Goal: Task Accomplishment & Management: Manage account settings

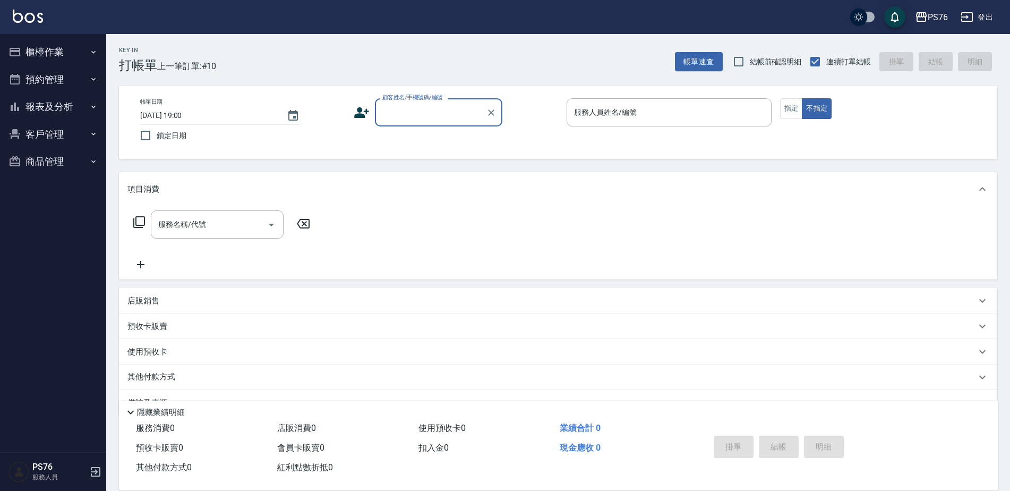
scroll to position [27, 0]
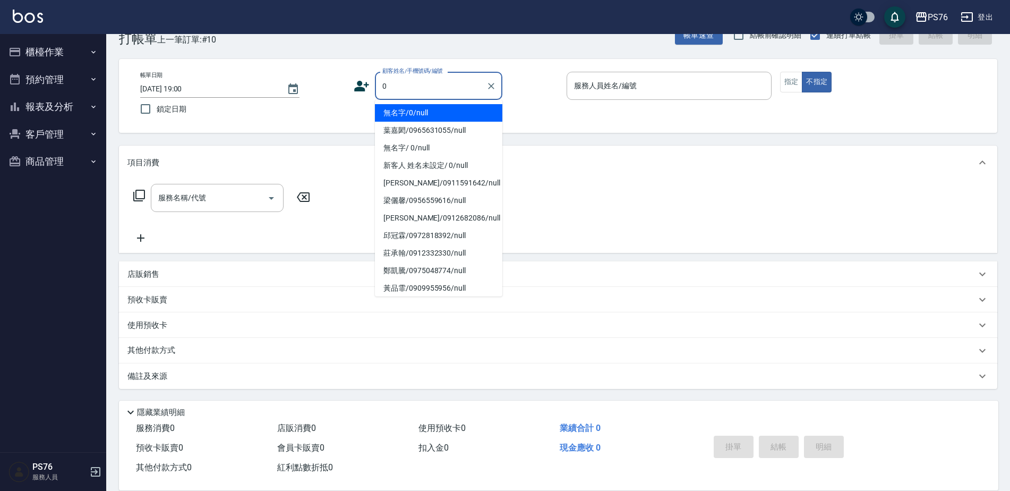
type input "無名字/0/null"
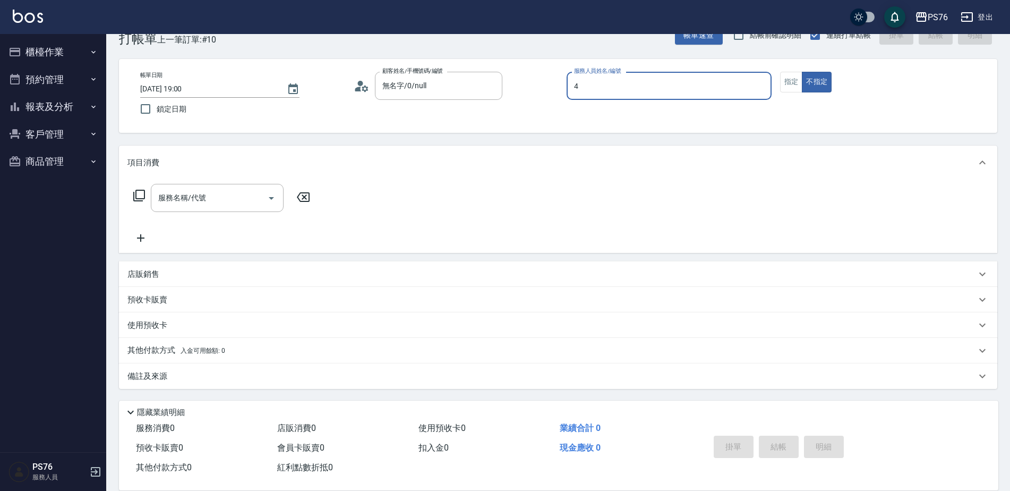
type input "蕭孟廷-4"
type button "false"
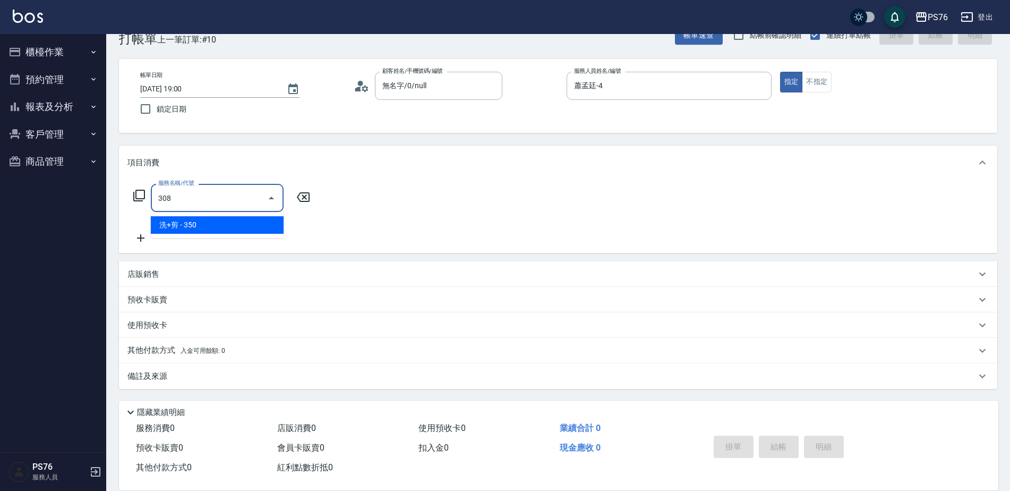
type input "洗+剪(308)"
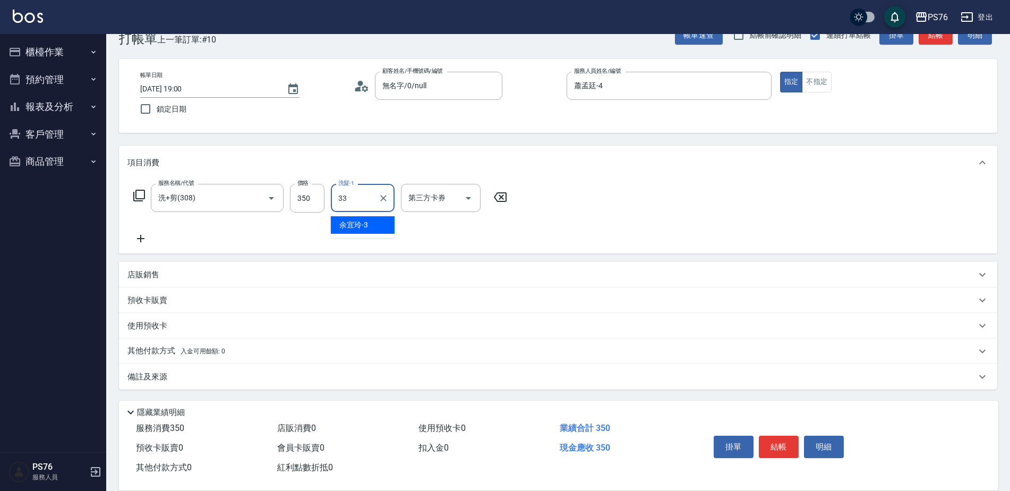
type input "李宇喬-33"
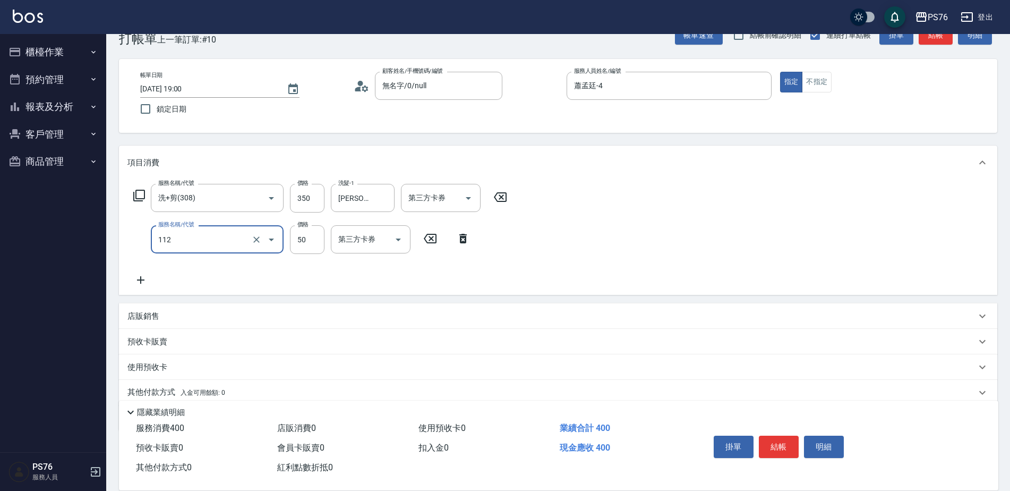
type input "精油50(112)"
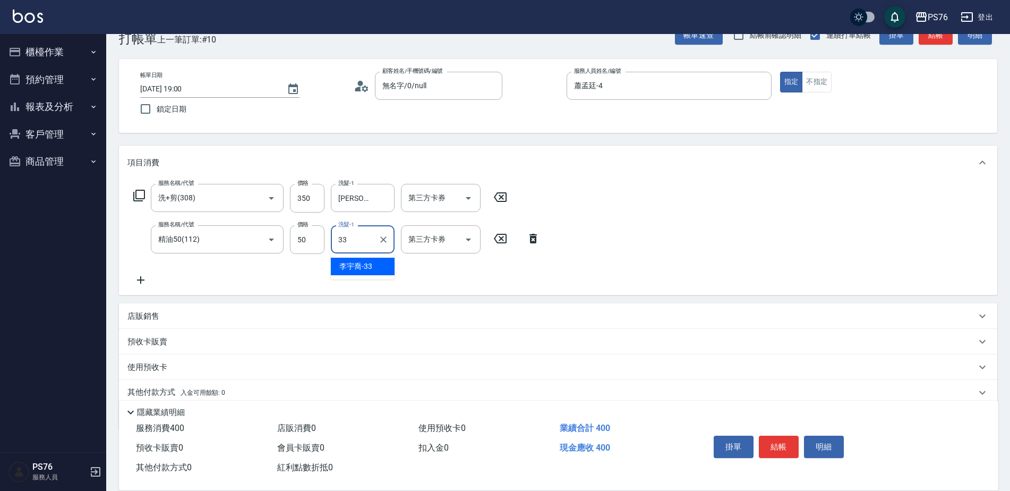
type input "李宇喬-33"
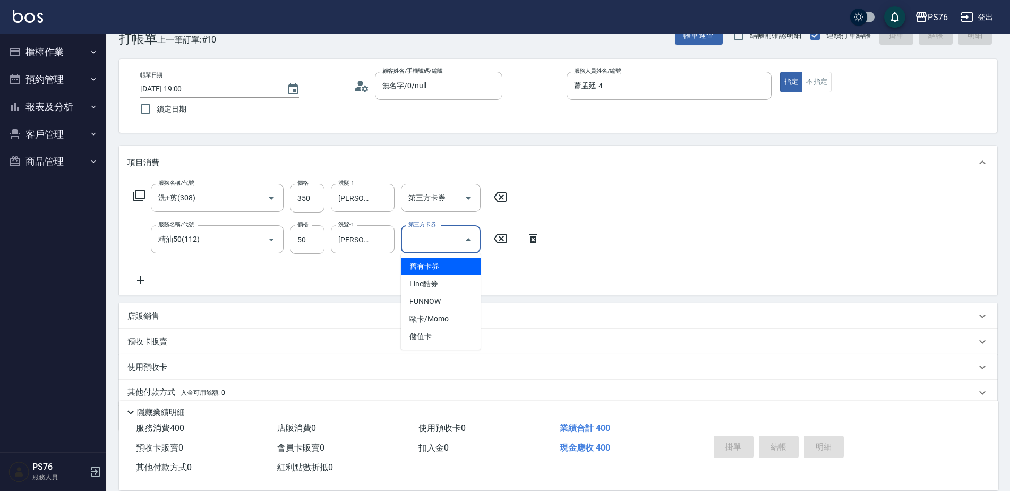
type input "舊有卡券"
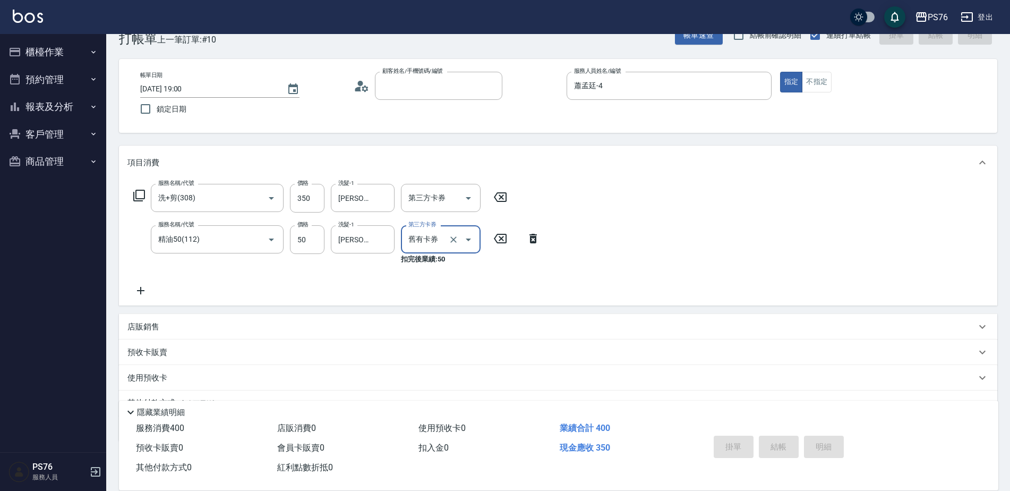
type input "2025/08/11 20:56"
type input "0"
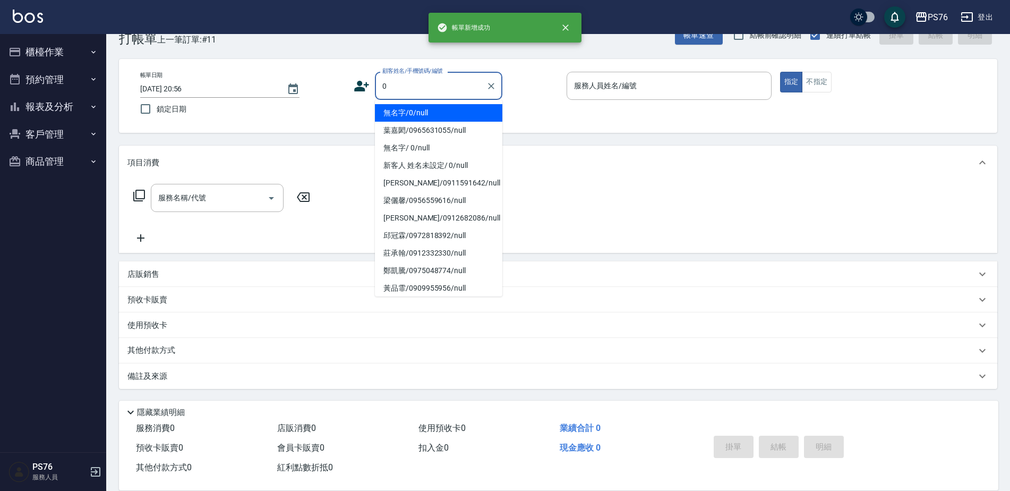
type input "無名字/0/null"
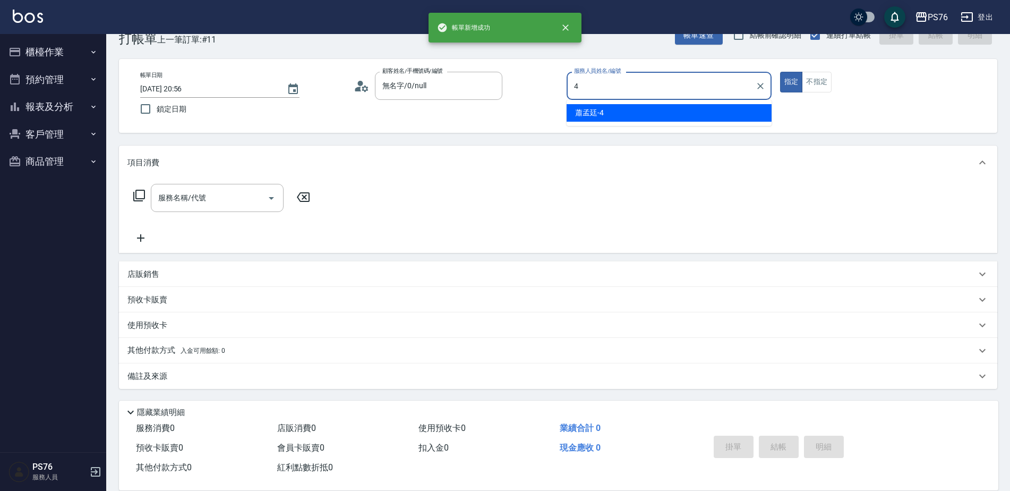
type input "蕭孟廷-4"
type button "true"
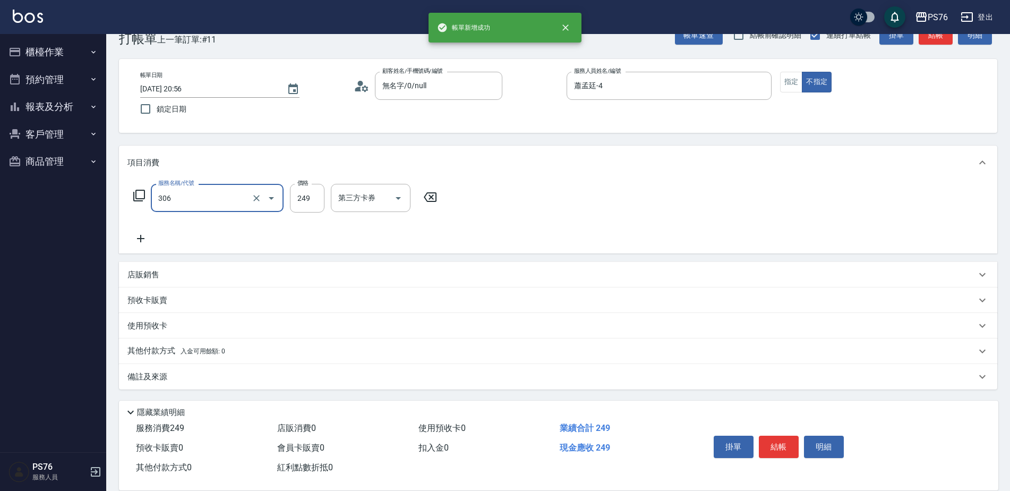
type input "剪髮(306)"
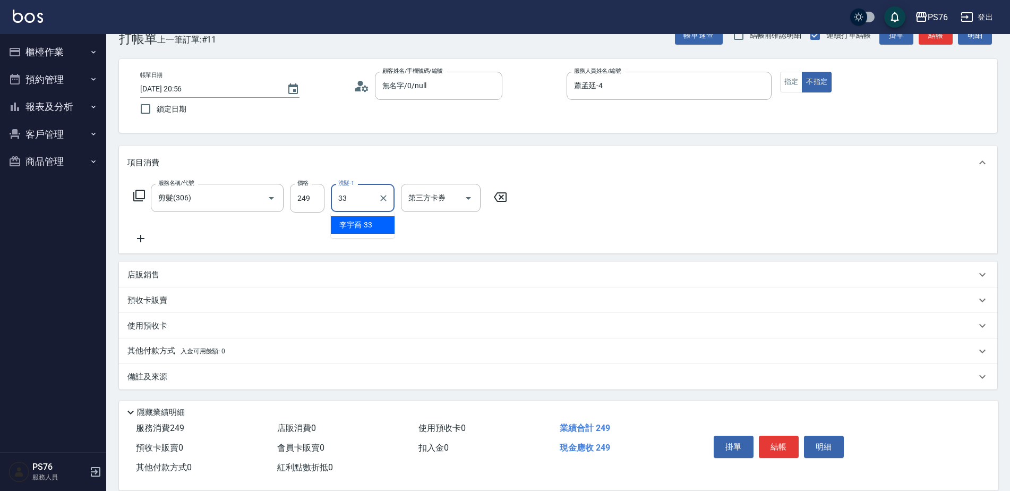
type input "李宇喬-33"
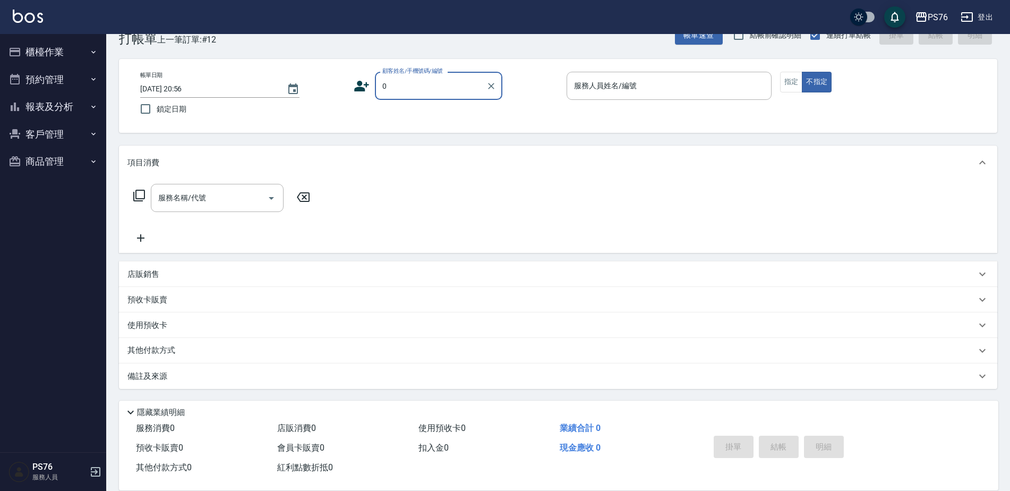
type input "無名字/0/null"
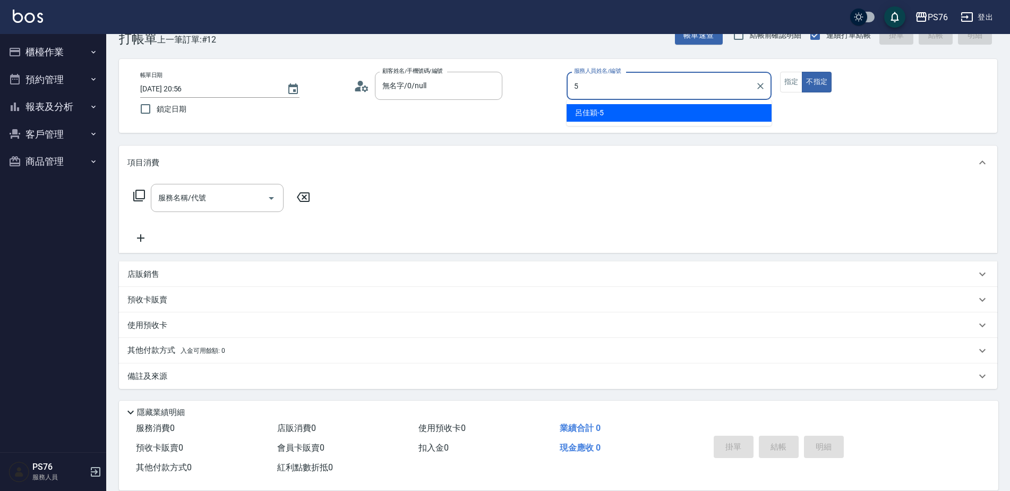
type input "呂佳穎-5"
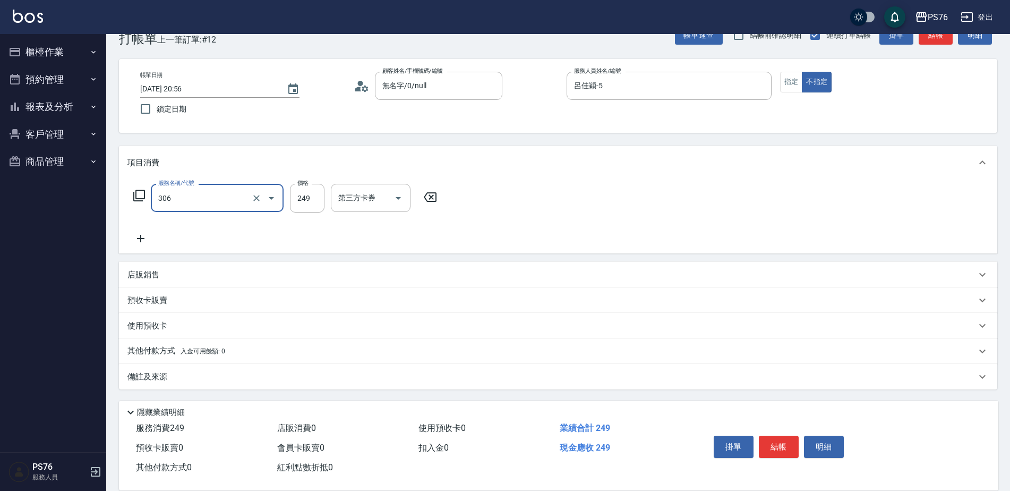
type input "剪髮(306)"
type input "游怡瑄-24"
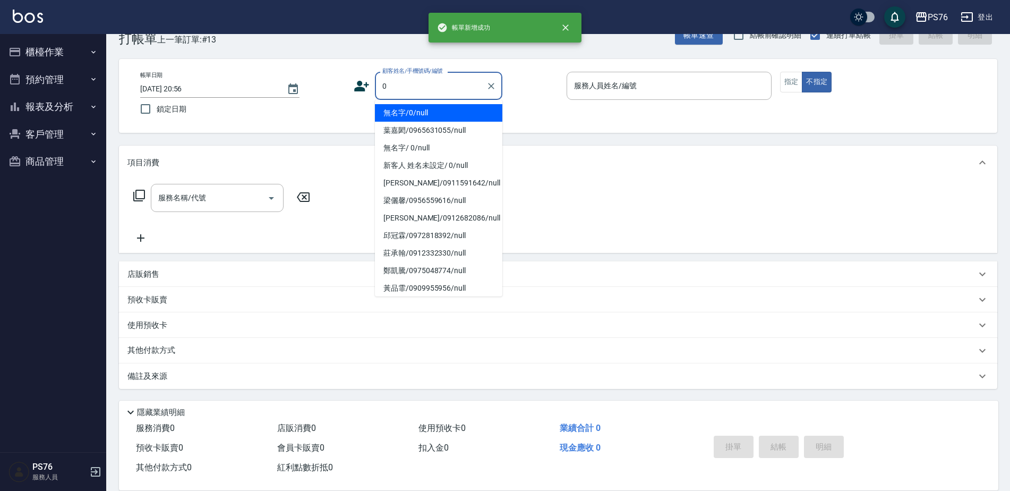
type input "無名字/0/null"
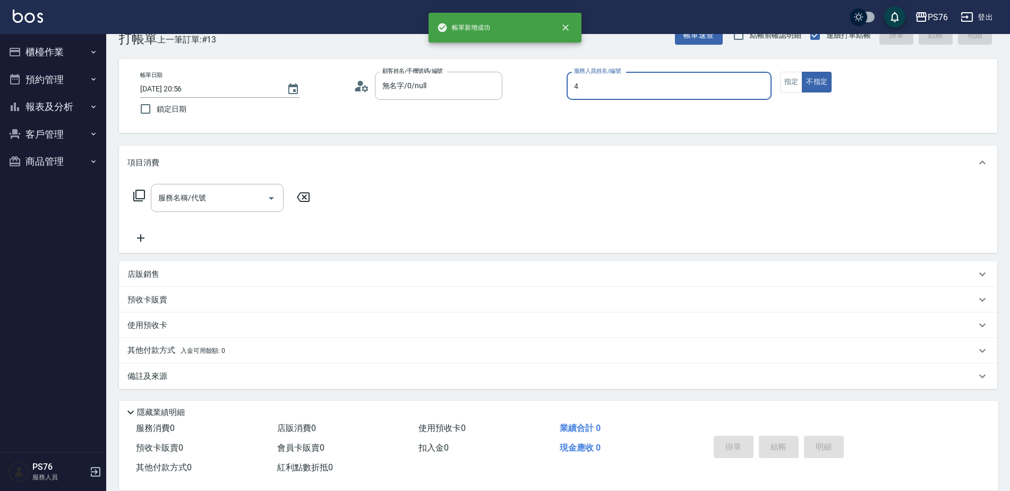
type input "蕭孟廷-4"
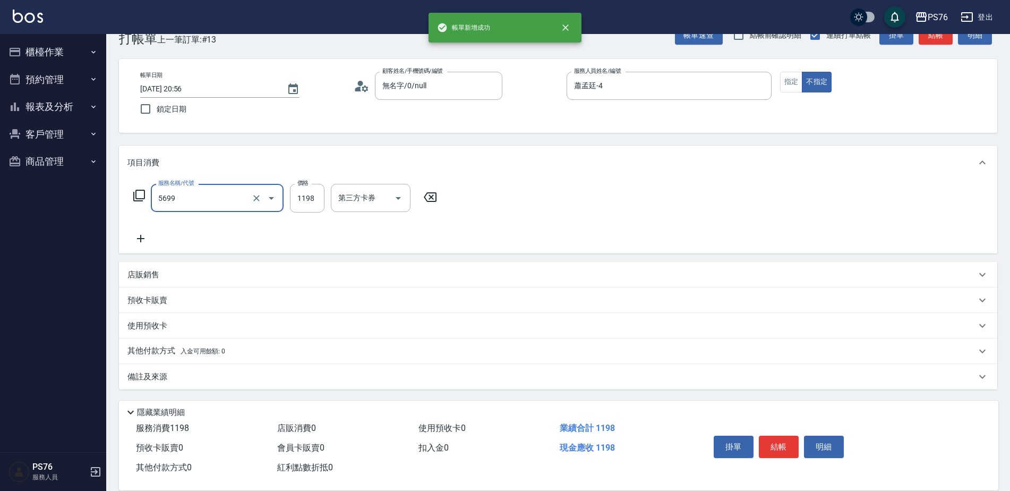
type input "水沁涼套餐(5699)"
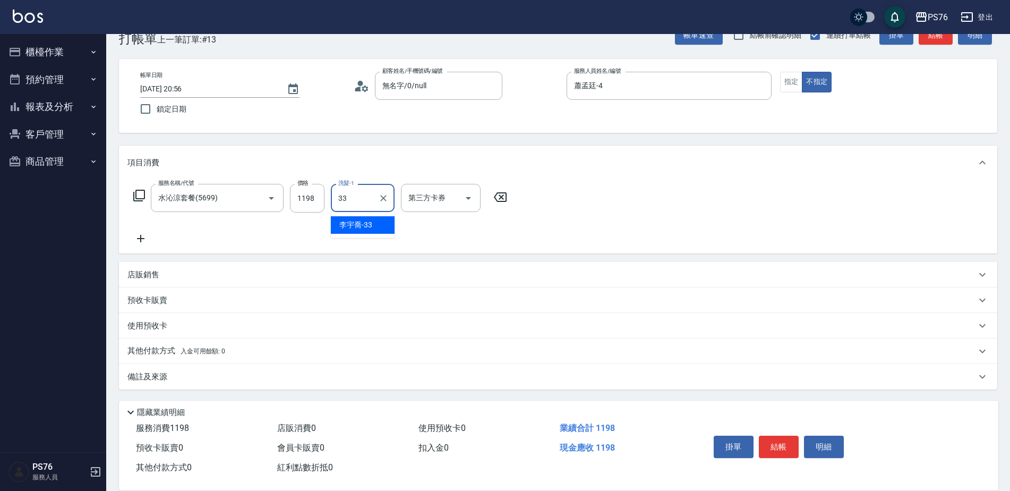
type input "李宇喬-33"
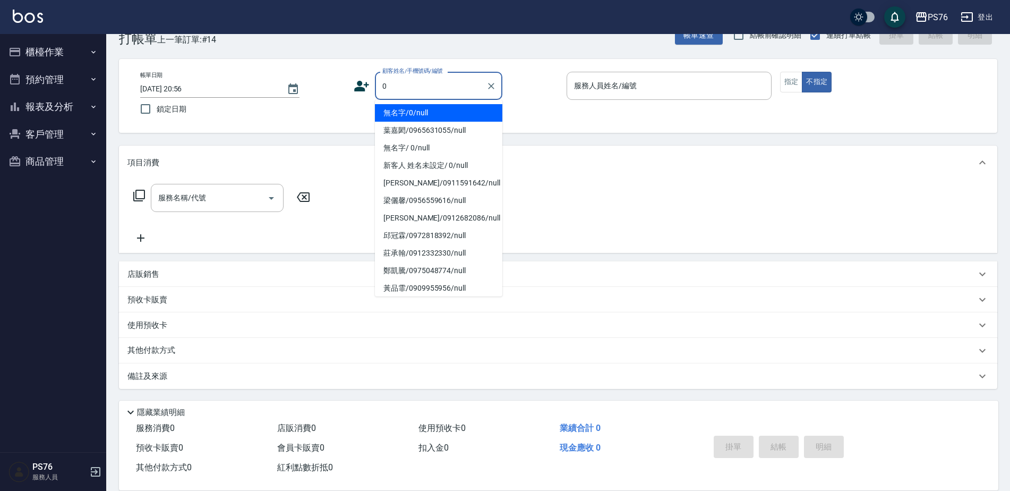
type input "無名字/0/null"
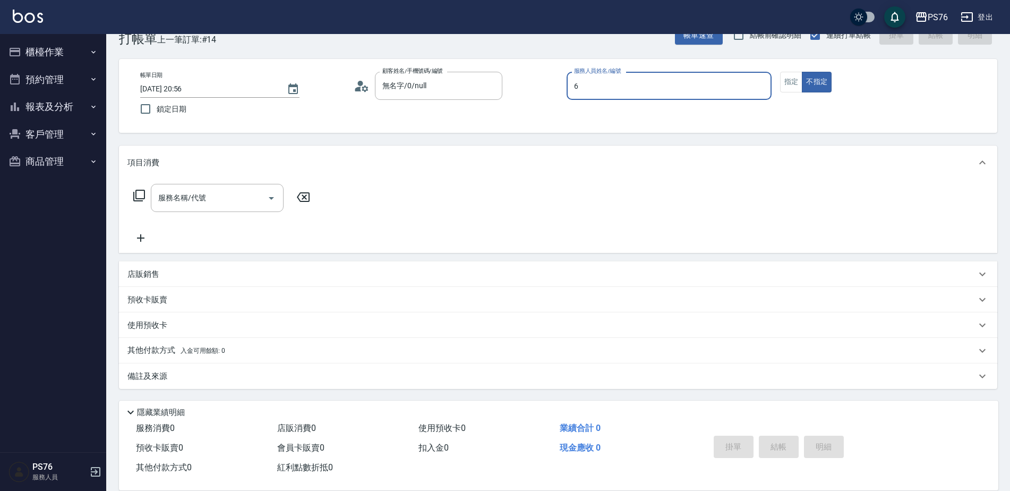
type input "洪彩娟-6"
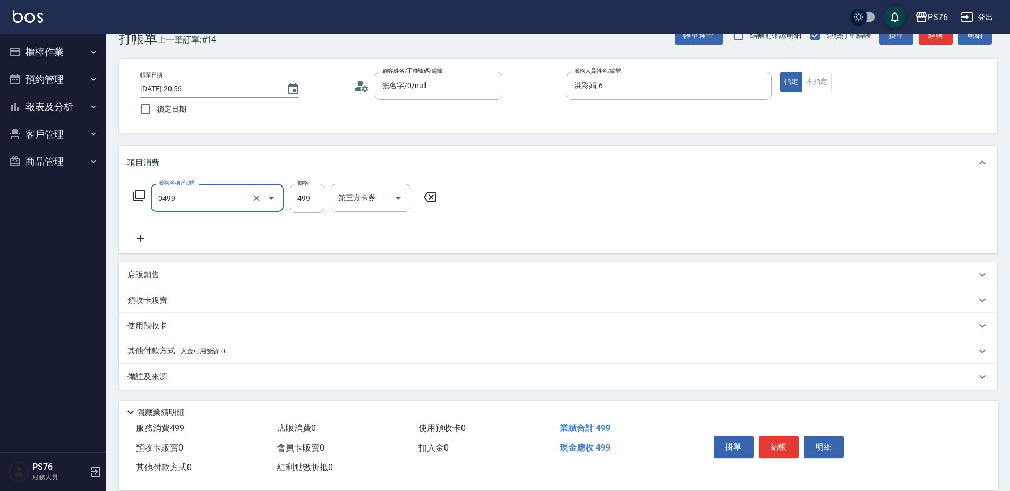
type input "伊黛莉499(0499)"
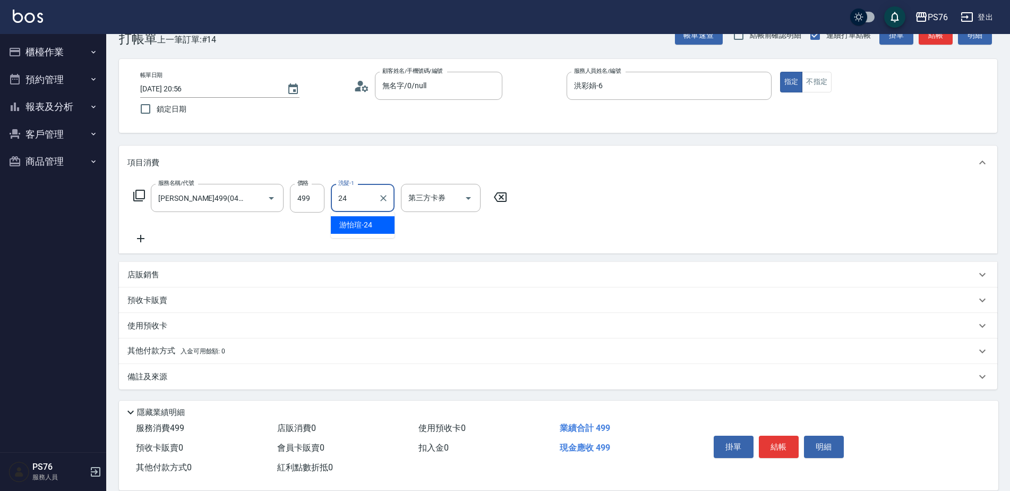
type input "游怡瑄-24"
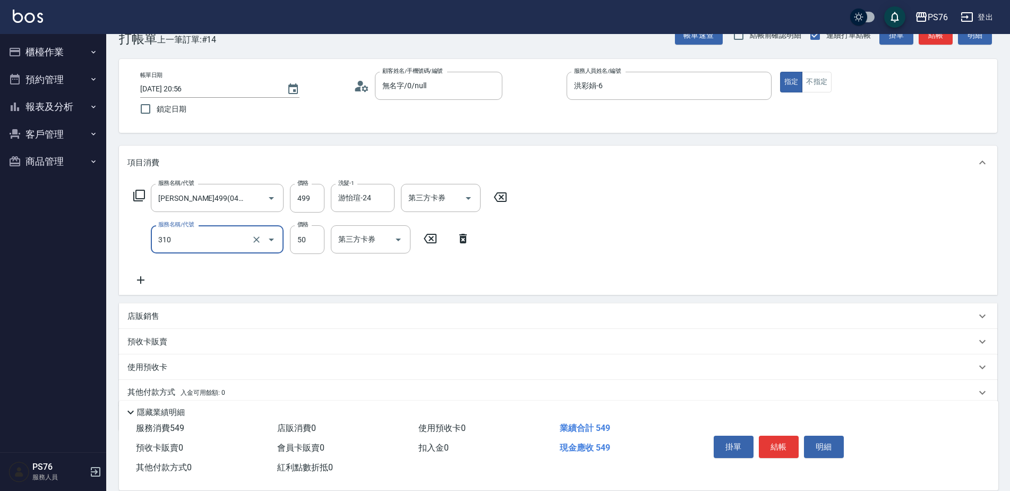
type input "剪瀏海(310)"
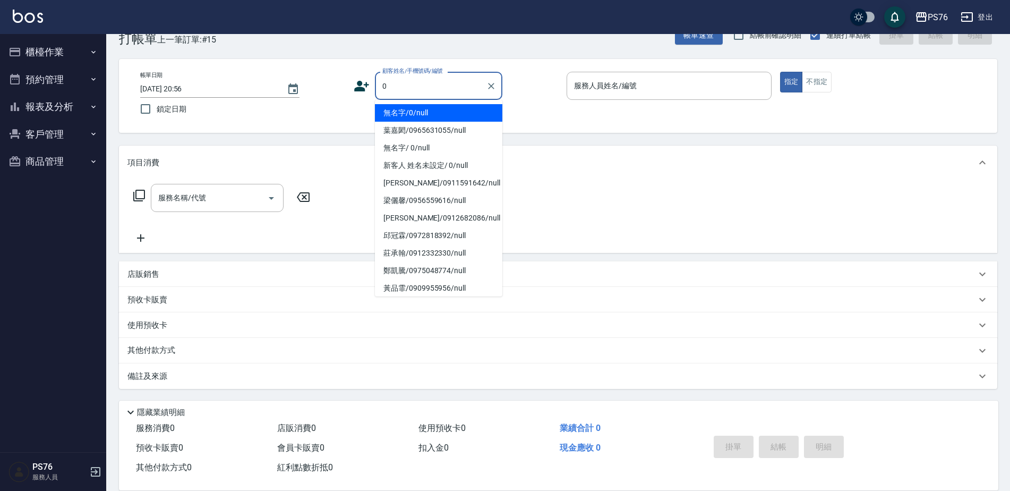
type input "無名字/0/null"
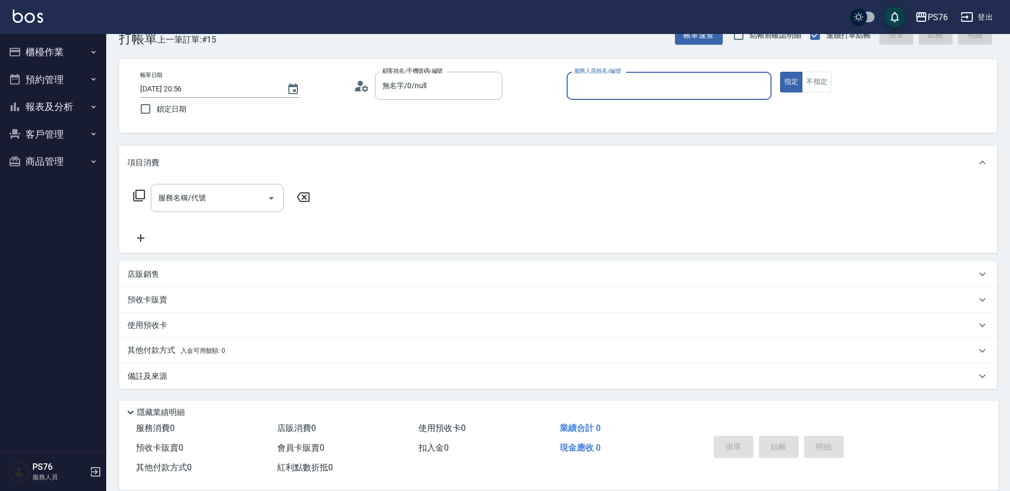
type input "4"
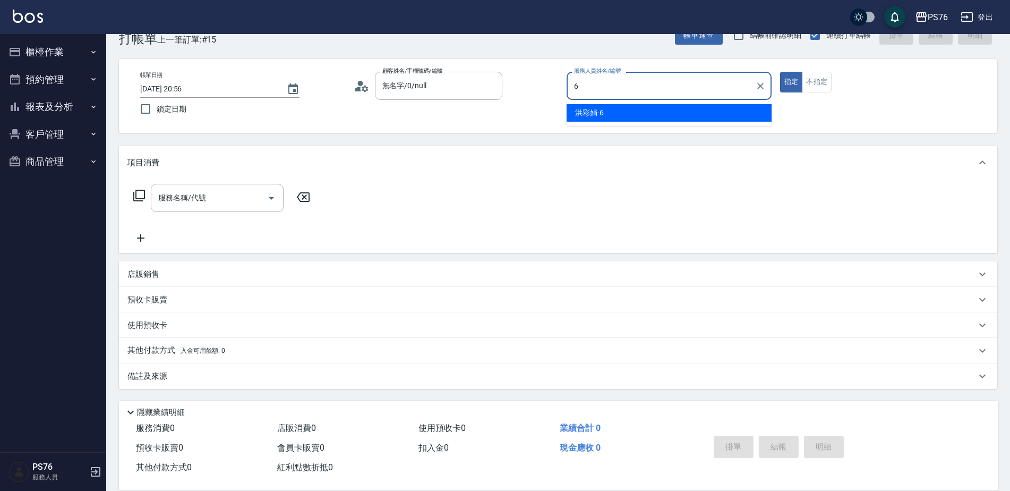
type input "洪彩娟-6"
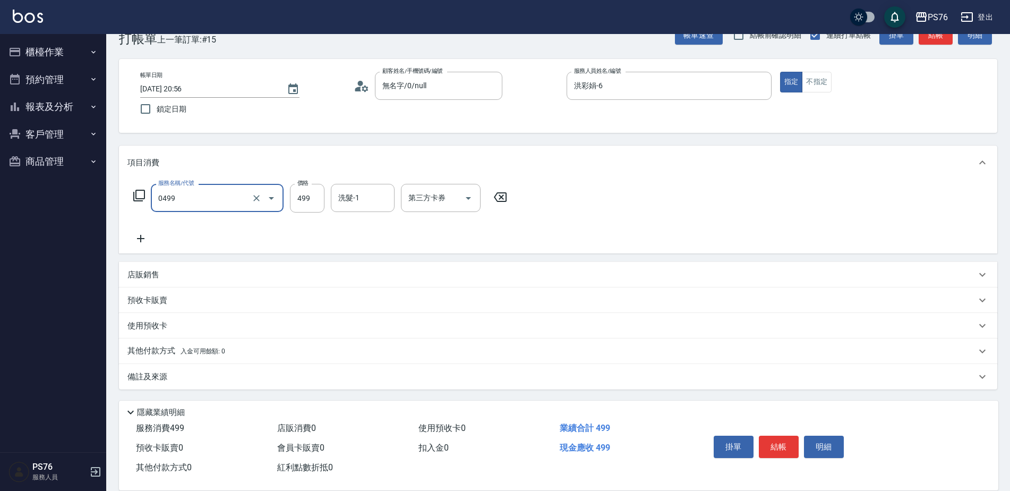
type input "伊黛莉499(0499)"
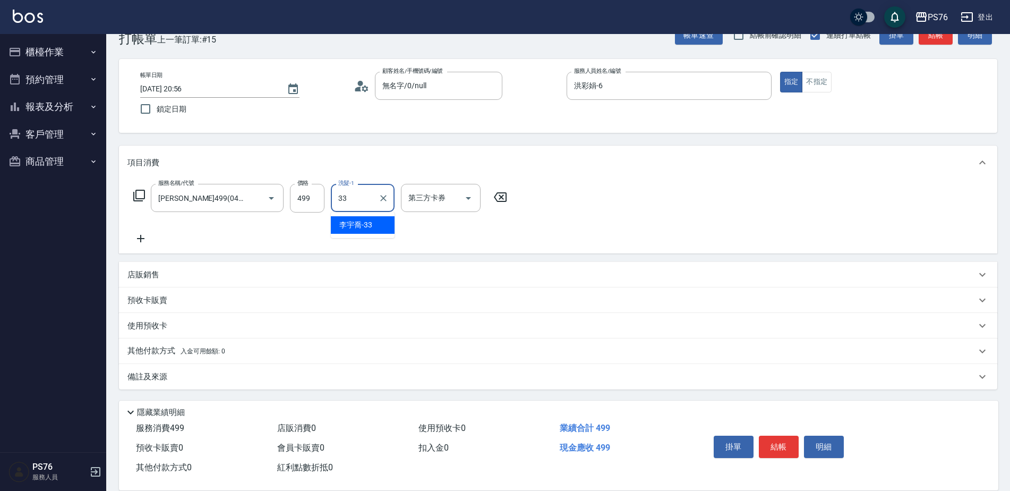
type input "李宇喬-33"
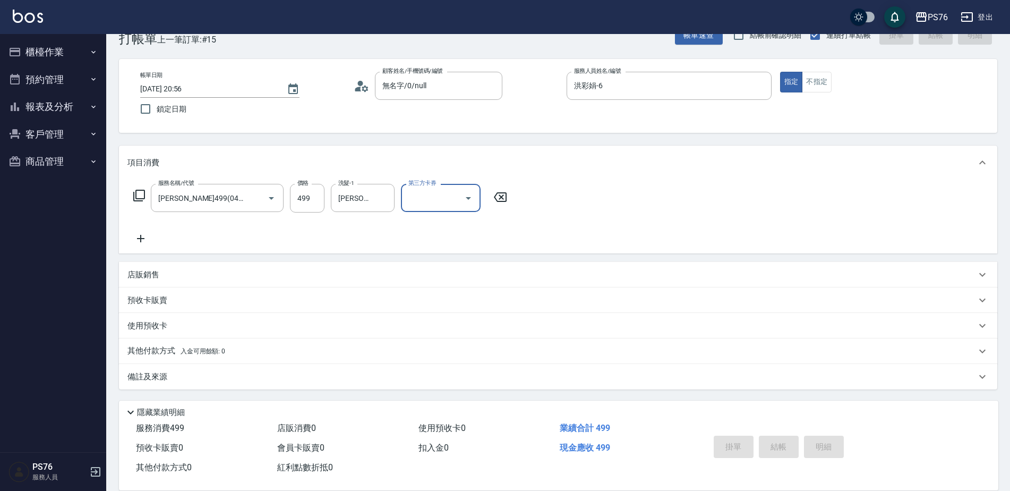
type input "2025/08/11 21:05"
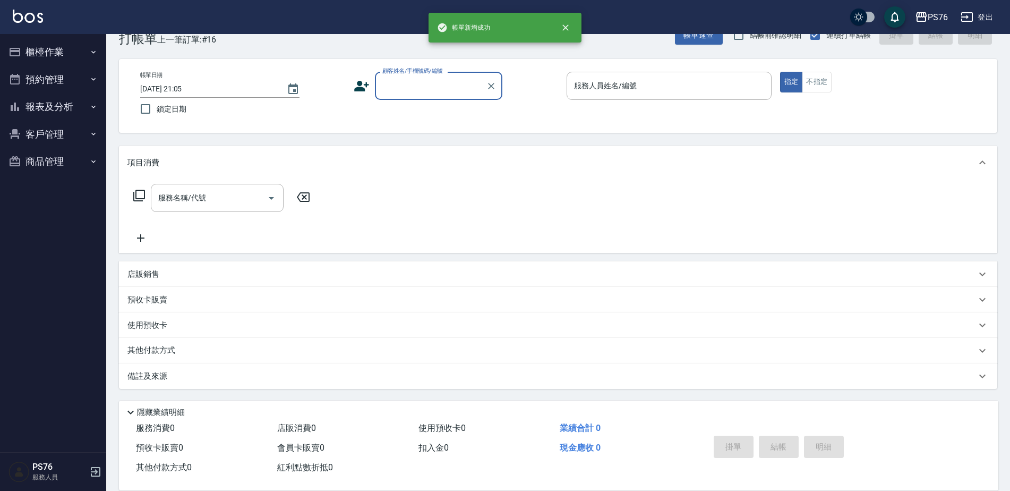
click at [61, 53] on button "櫃檯作業" at bounding box center [53, 52] width 98 height 28
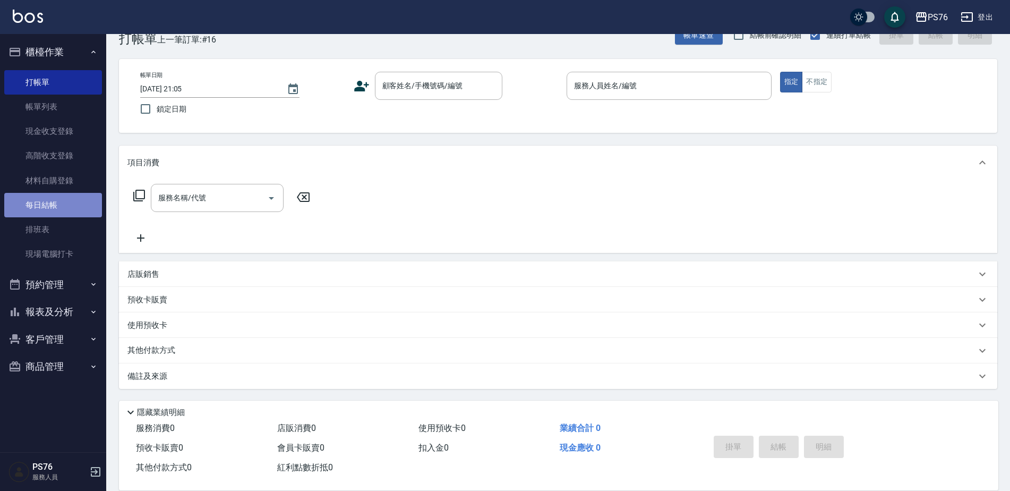
click at [69, 193] on link "每日結帳" at bounding box center [53, 205] width 98 height 24
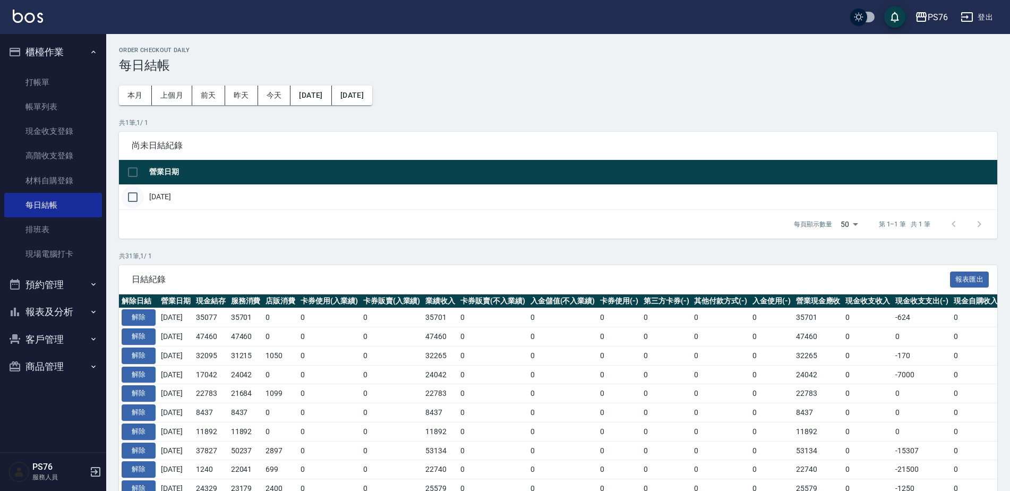
click at [131, 193] on input "checkbox" at bounding box center [133, 197] width 22 height 22
checkbox input "true"
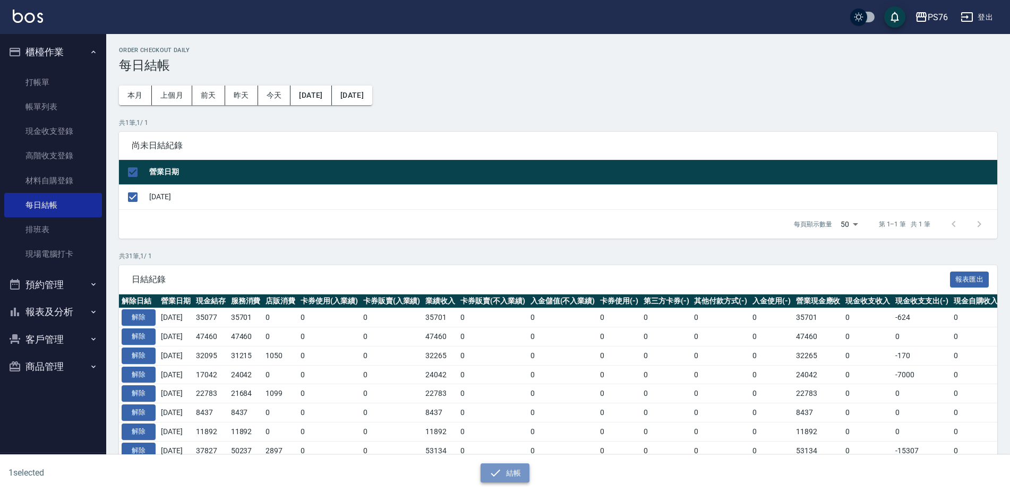
click at [515, 472] on button "結帳" at bounding box center [505, 473] width 49 height 20
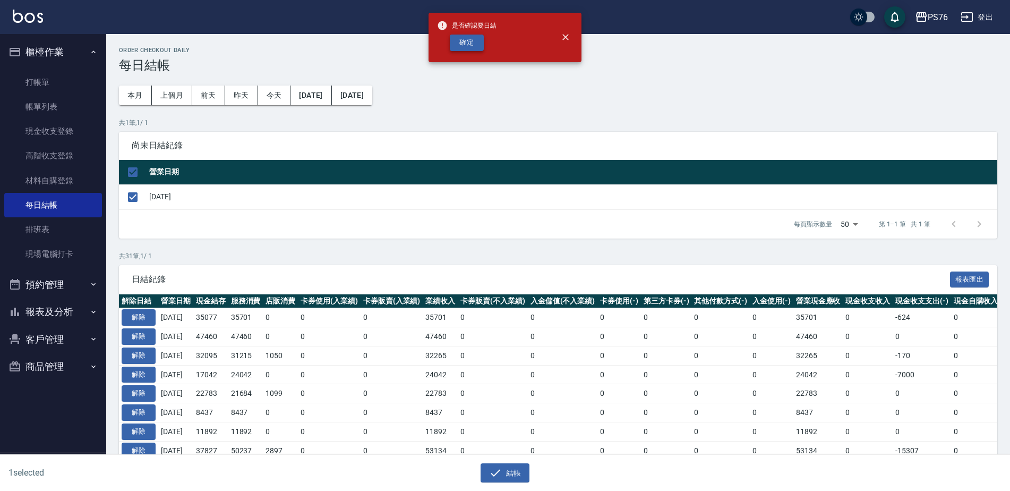
click at [460, 38] on button "確定" at bounding box center [467, 43] width 34 height 16
checkbox input "false"
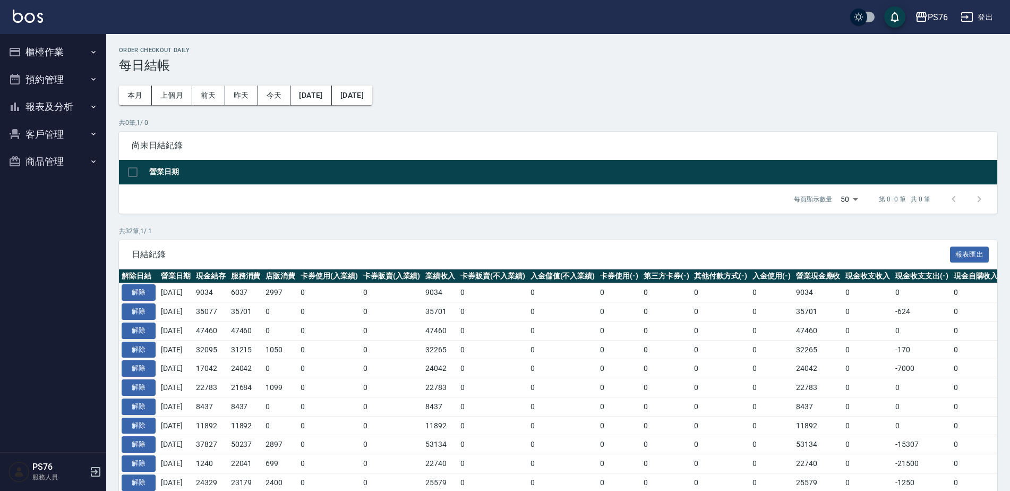
click at [68, 110] on button "報表及分析" at bounding box center [53, 107] width 98 height 28
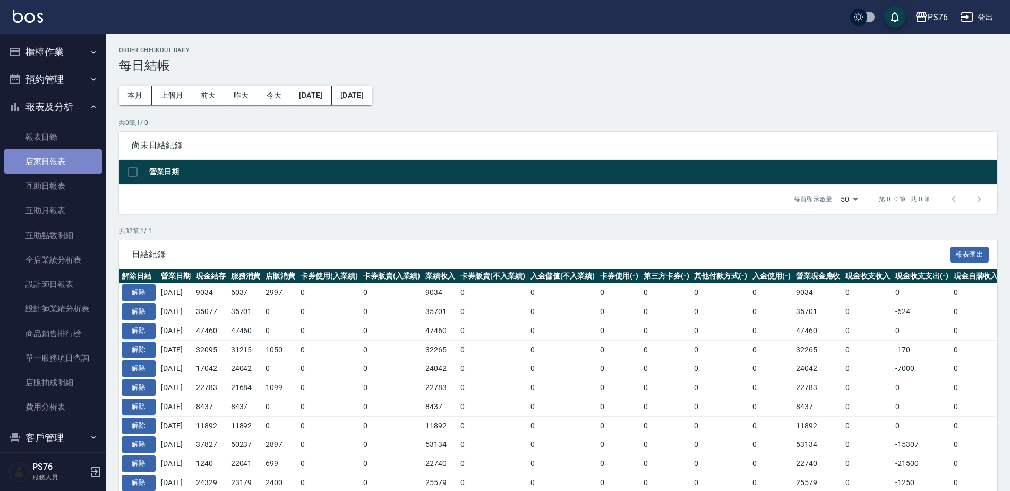
click at [65, 163] on link "店家日報表" at bounding box center [53, 161] width 98 height 24
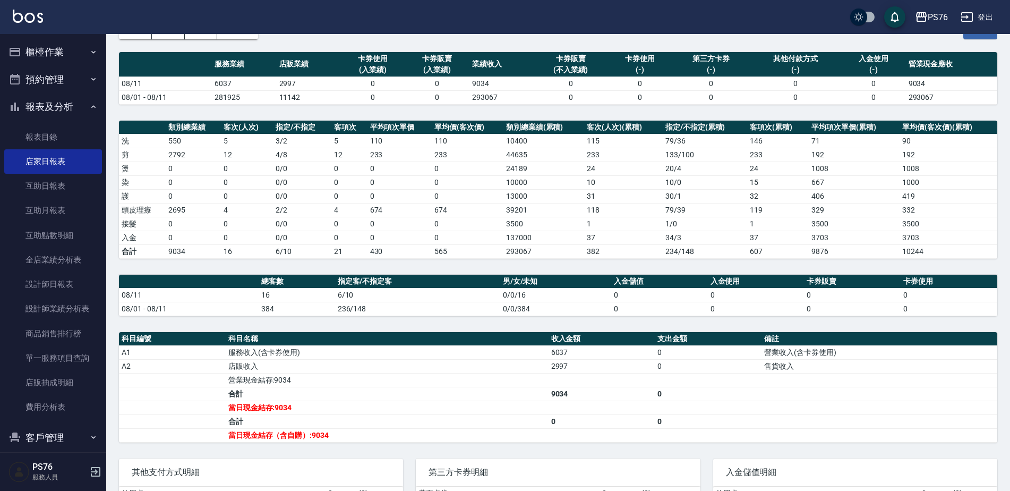
scroll to position [73, 0]
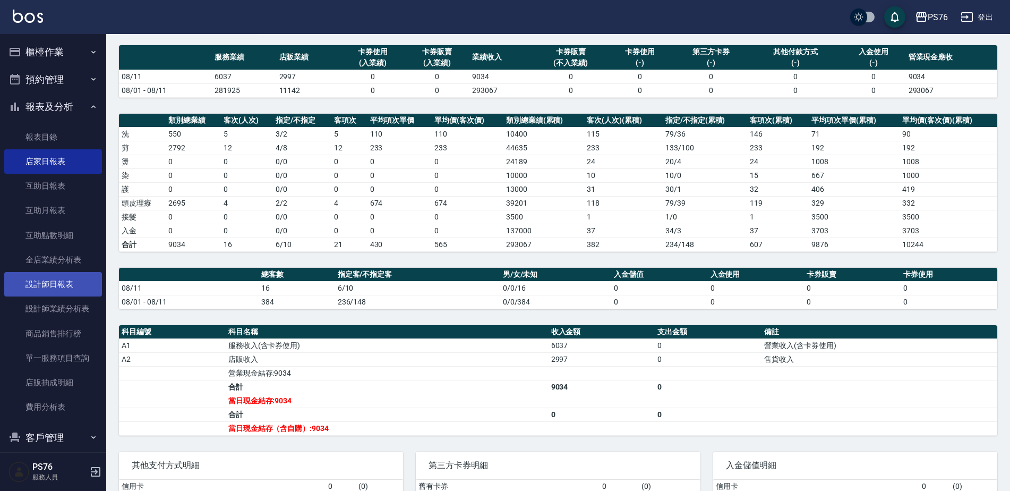
click at [64, 289] on link "設計師日報表" at bounding box center [53, 284] width 98 height 24
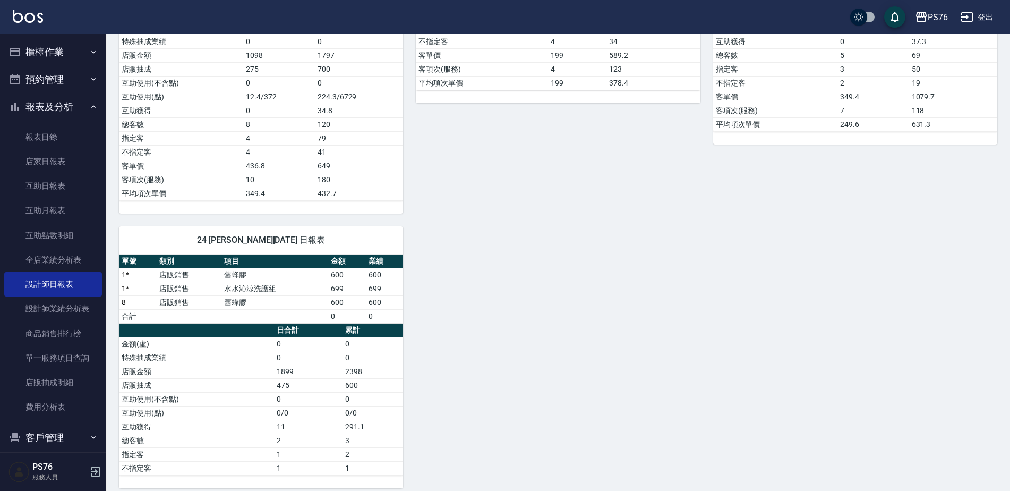
scroll to position [384, 0]
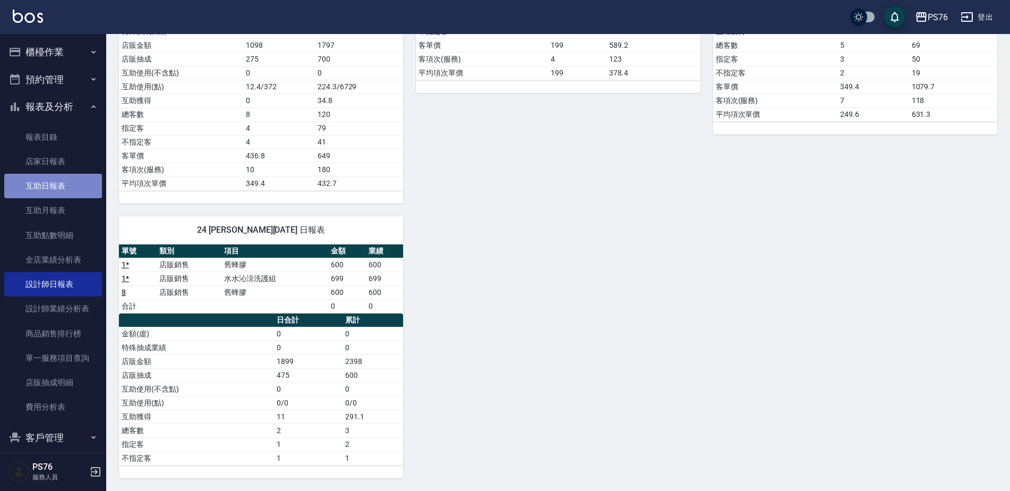
click at [57, 184] on link "互助日報表" at bounding box center [53, 186] width 98 height 24
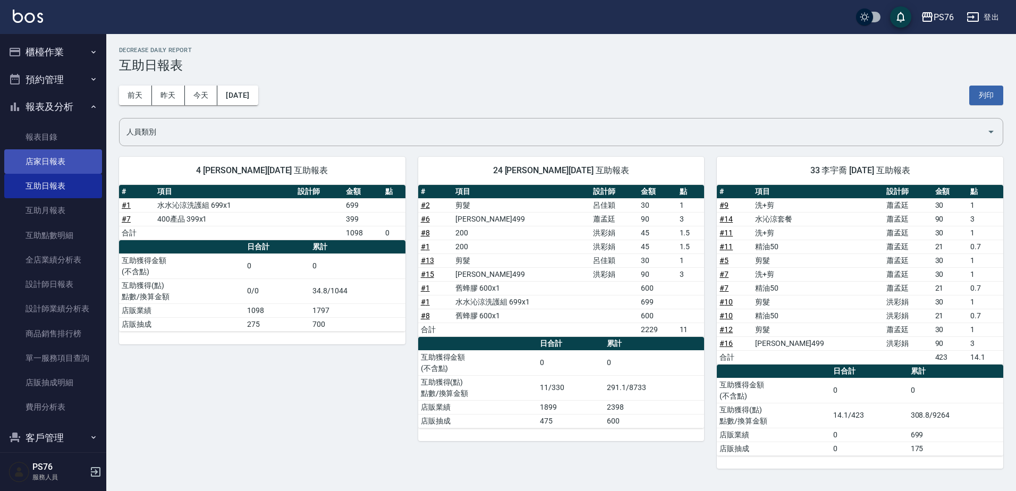
click at [54, 155] on link "店家日報表" at bounding box center [53, 161] width 98 height 24
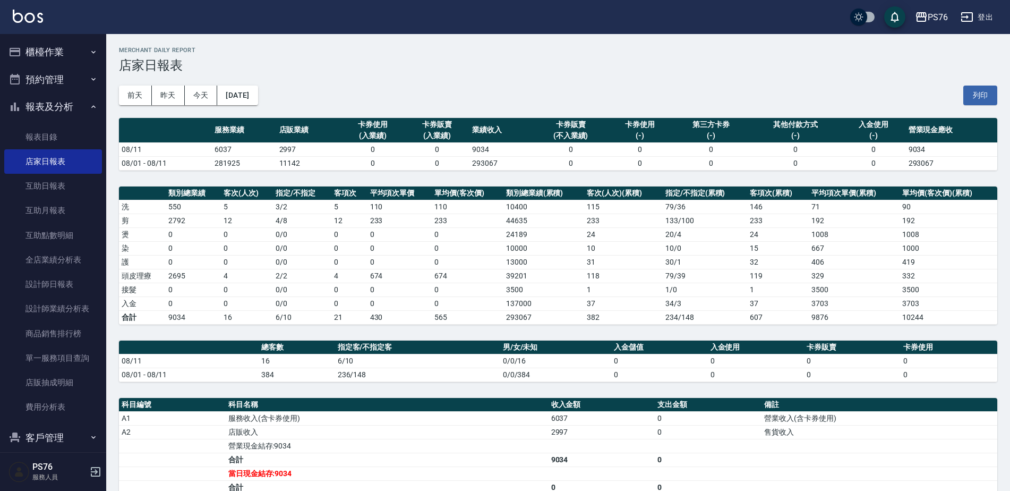
drag, startPoint x: 1010, startPoint y: 114, endPoint x: 1017, endPoint y: 136, distance: 23.5
click at [1010, 136] on html "PS76 登出 櫃檯作業 打帳單 帳單列表 現金收支登錄 高階收支登錄 材料自購登錄 每日結帳 排班表 現場電腦打卡 預約管理 預約管理 單日預約紀錄 單週預…" at bounding box center [505, 323] width 1010 height 647
drag, startPoint x: 1017, startPoint y: 136, endPoint x: 1006, endPoint y: 205, distance: 69.9
click at [1009, 206] on div "PS76 2025-08-11 店家日報表 列印時間： 2025-08-11-21:08 Merchant Daily Report 店家日報表 前天 昨天 …" at bounding box center [558, 340] width 904 height 613
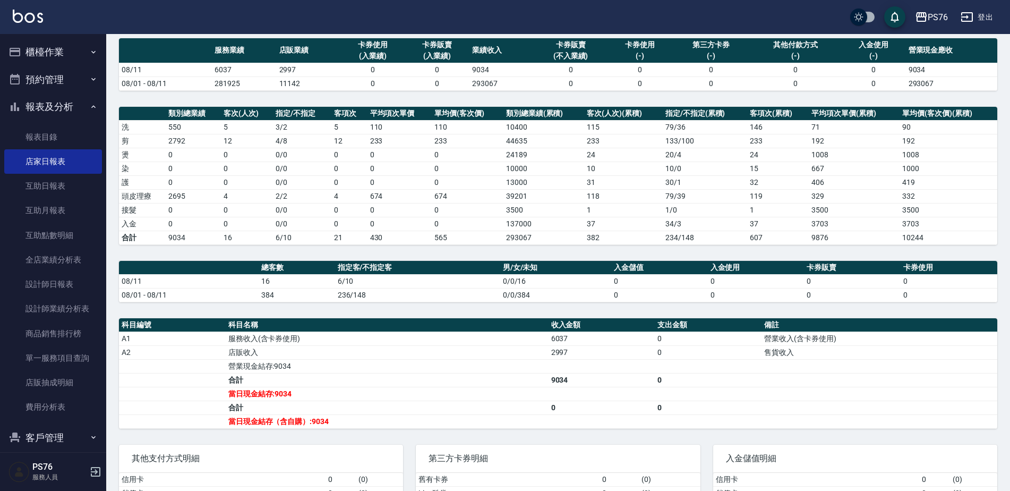
scroll to position [73, 0]
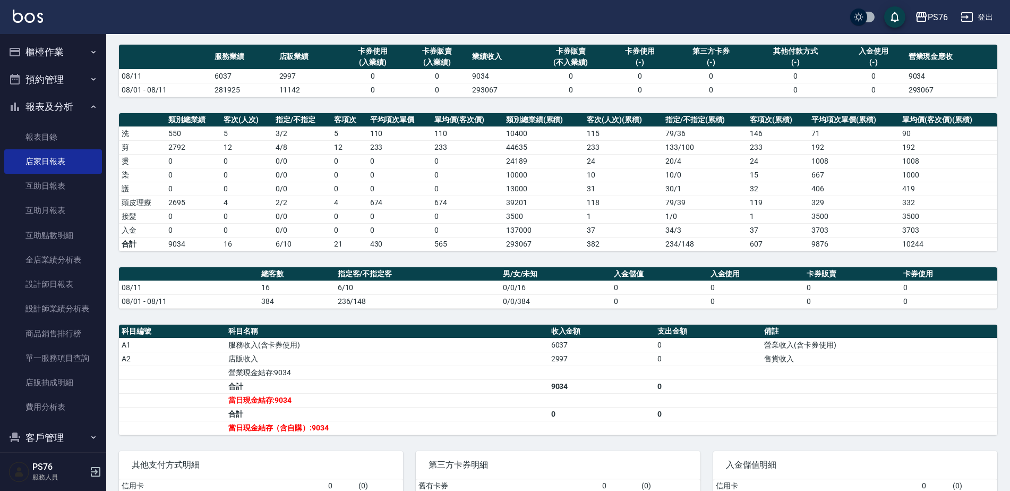
click at [991, 14] on button "登出" at bounding box center [977, 17] width 41 height 20
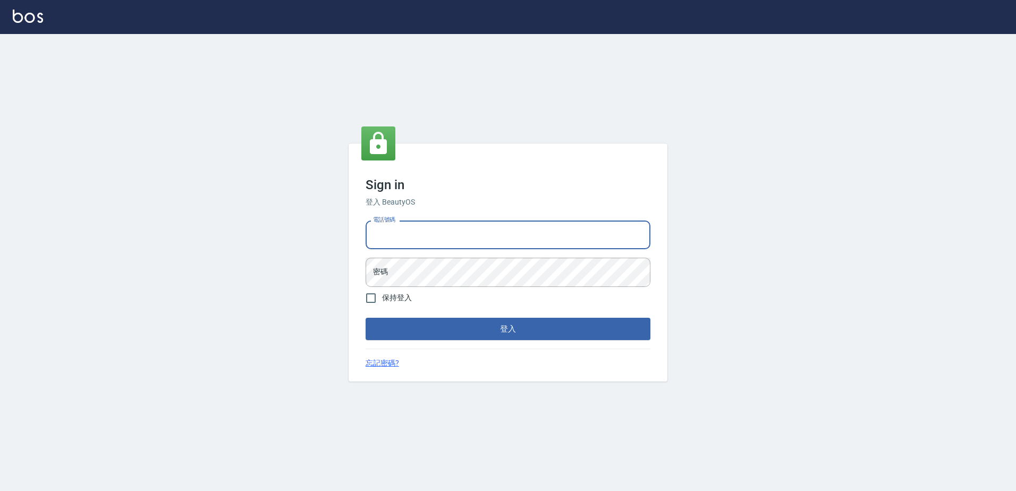
drag, startPoint x: 421, startPoint y: 238, endPoint x: 420, endPoint y: 245, distance: 6.5
click at [421, 238] on input "電話號碼" at bounding box center [507, 234] width 285 height 29
type input "0426865599"
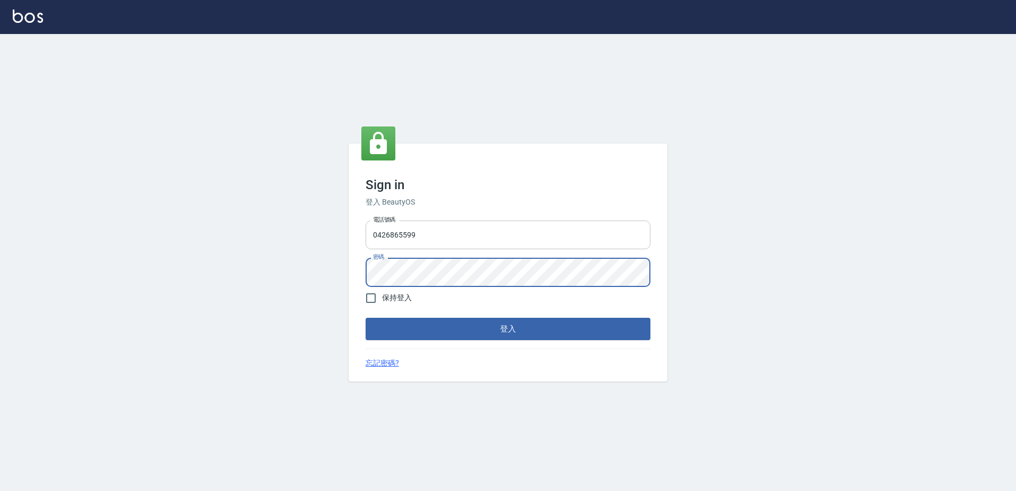
click at [365, 318] on button "登入" at bounding box center [507, 329] width 285 height 22
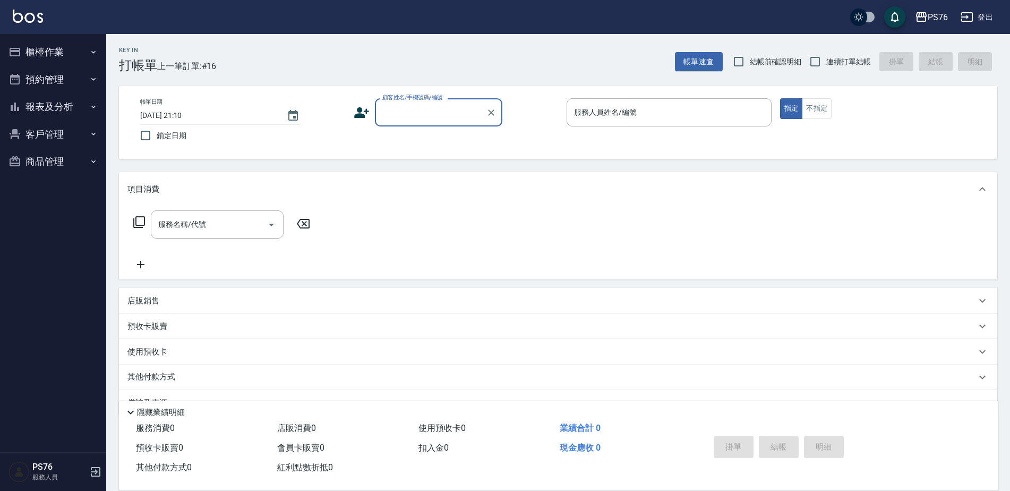
drag, startPoint x: 83, startPoint y: 111, endPoint x: 73, endPoint y: 165, distance: 55.2
click at [83, 112] on button "報表及分析" at bounding box center [53, 107] width 98 height 28
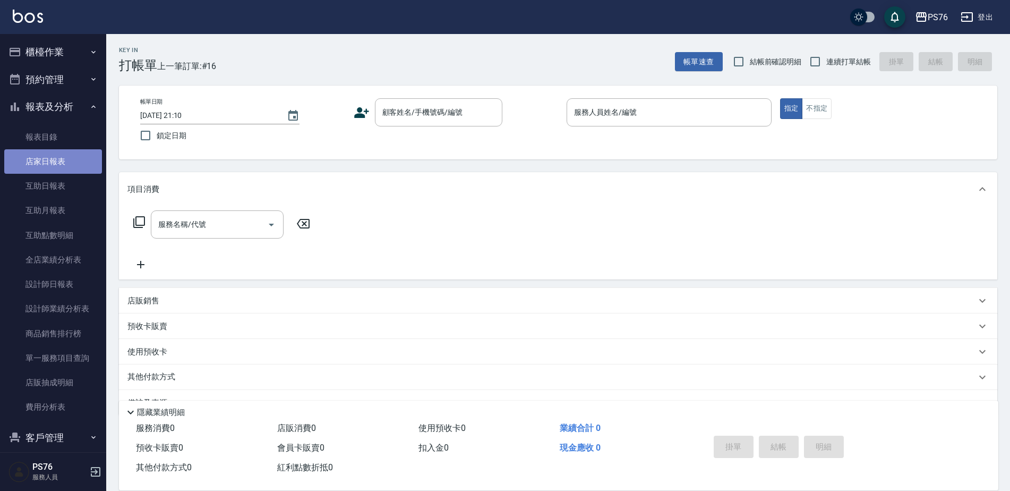
click at [66, 164] on link "店家日報表" at bounding box center [53, 161] width 98 height 24
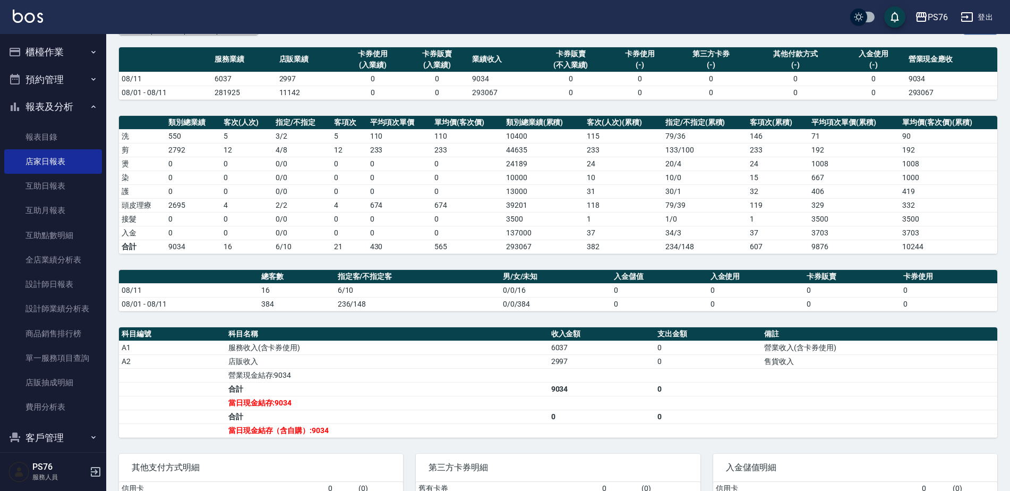
scroll to position [72, 0]
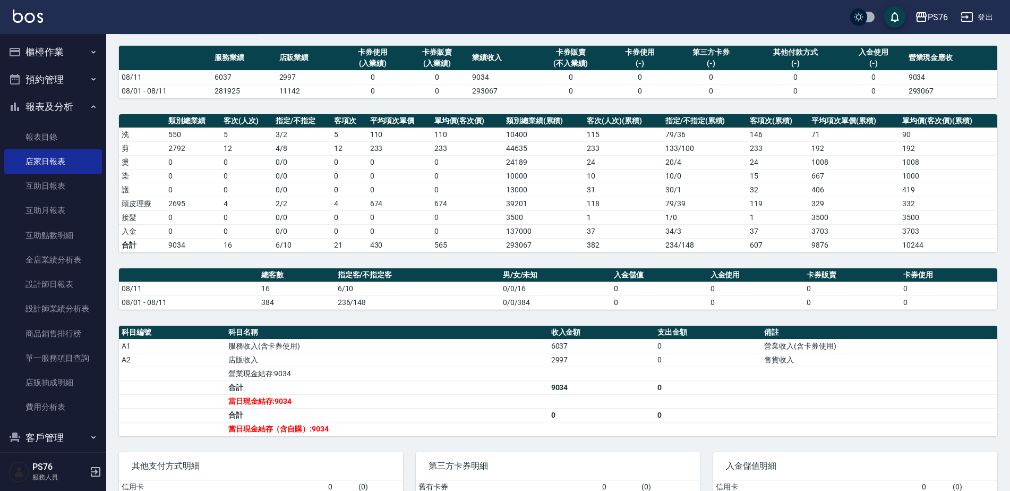
click at [985, 16] on button "登出" at bounding box center [977, 17] width 41 height 20
